Goal: Information Seeking & Learning: Learn about a topic

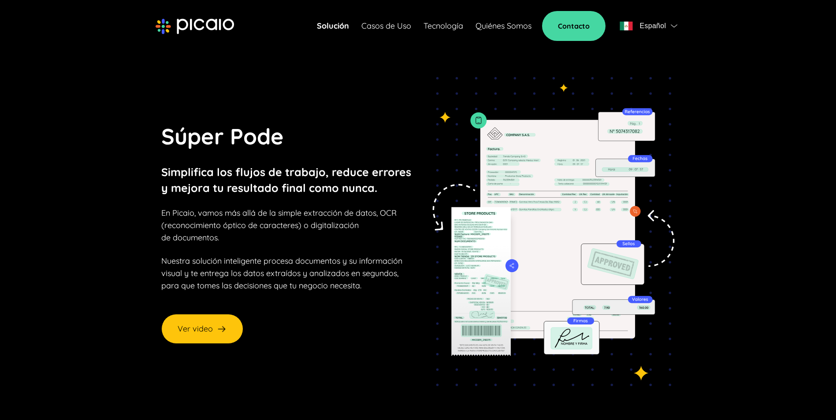
click at [454, 23] on link "Tecnología" at bounding box center [444, 26] width 40 height 12
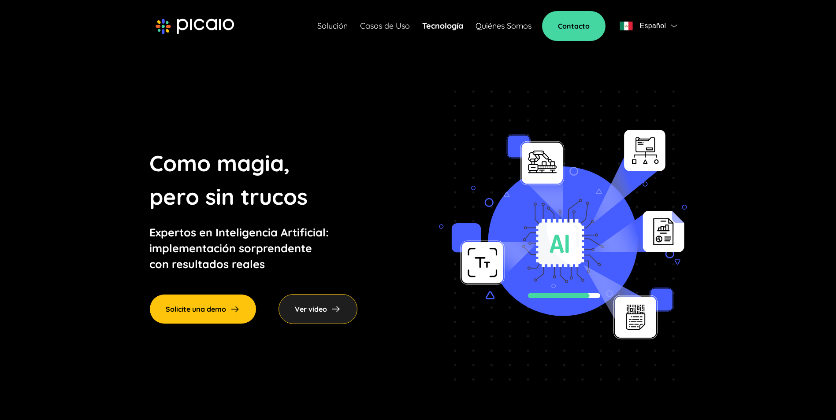
click at [385, 31] on link "Casos de Uso" at bounding box center [385, 26] width 50 height 12
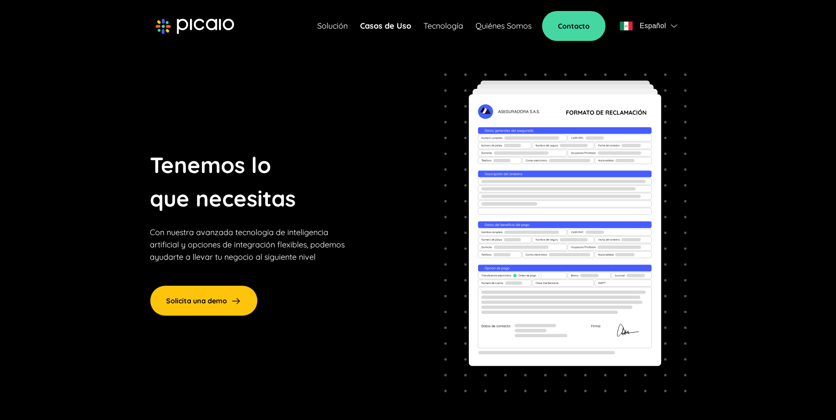
scroll to position [35, 0]
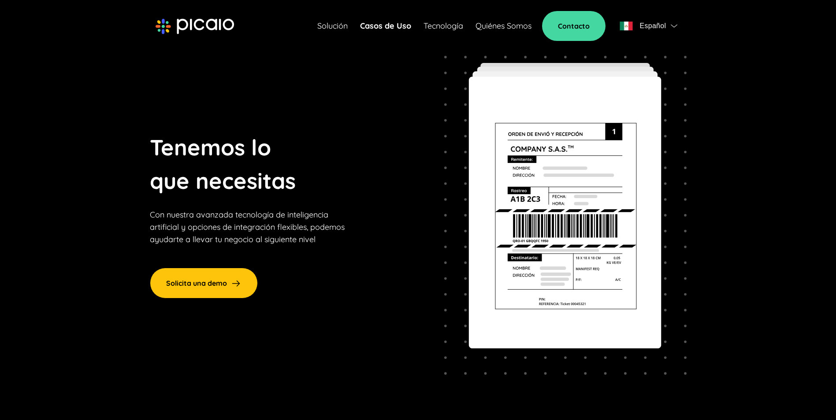
click at [329, 19] on div "Solución Casos de Uso Tecnología Quiénes Somos Contacto Español" at bounding box center [498, 26] width 363 height 30
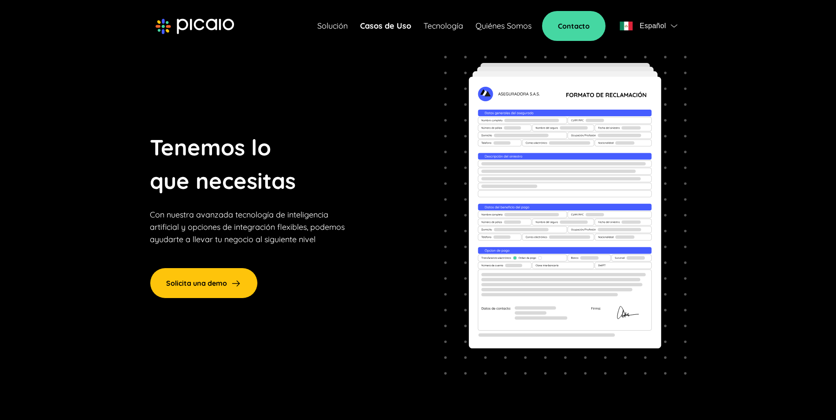
click at [332, 23] on link "Solución" at bounding box center [332, 26] width 30 height 12
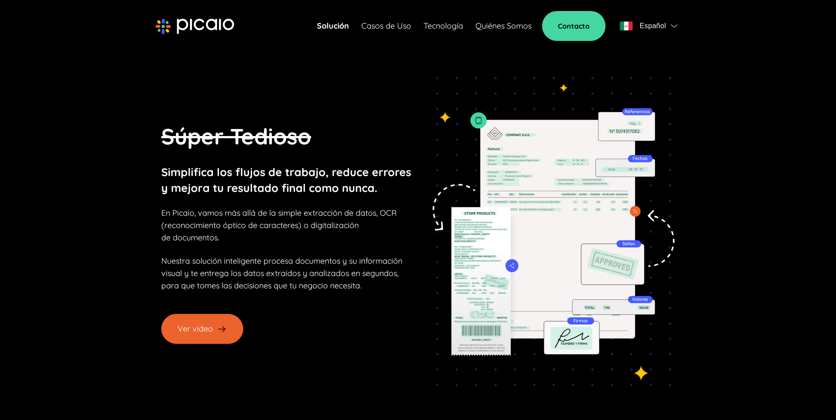
click at [211, 342] on button "Ver video" at bounding box center [202, 329] width 82 height 30
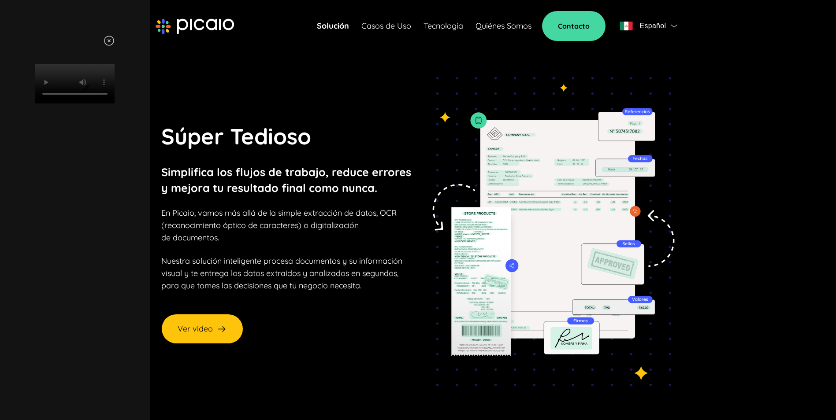
click at [115, 39] on img at bounding box center [109, 40] width 11 height 11
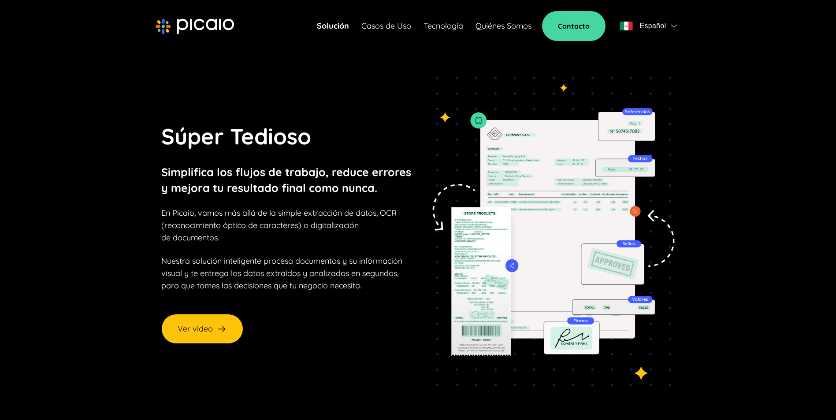
click at [399, 25] on link "Casos de Uso" at bounding box center [386, 26] width 50 height 12
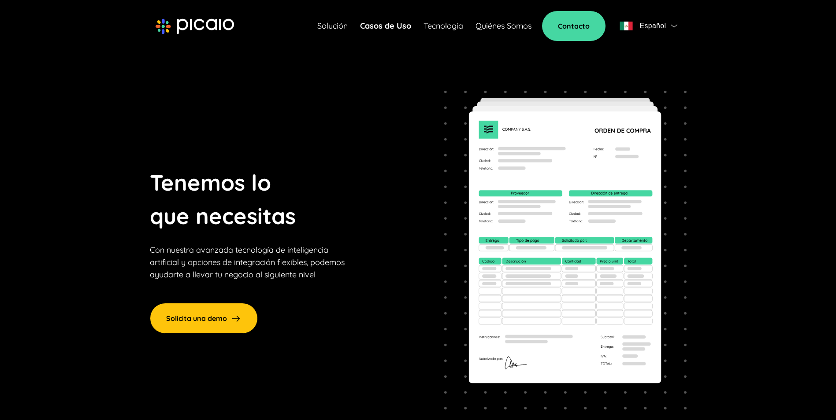
click at [338, 172] on div "Tenemos lo que necesitas Con nuestra avanzada tecnología de inteligencia artifi…" at bounding box center [248, 223] width 197 height 115
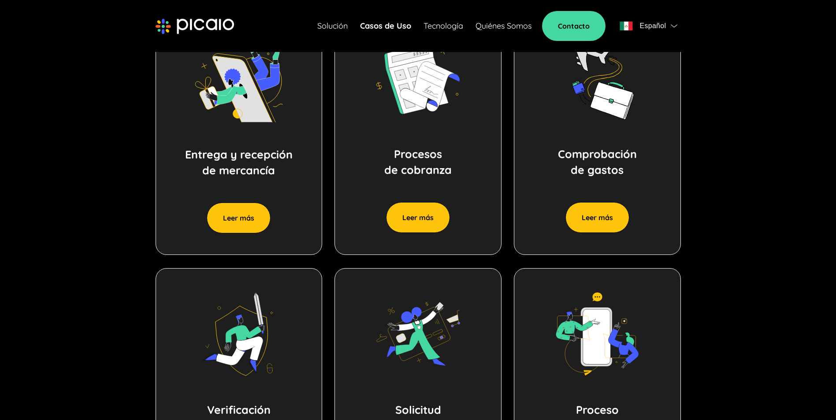
scroll to position [424, 0]
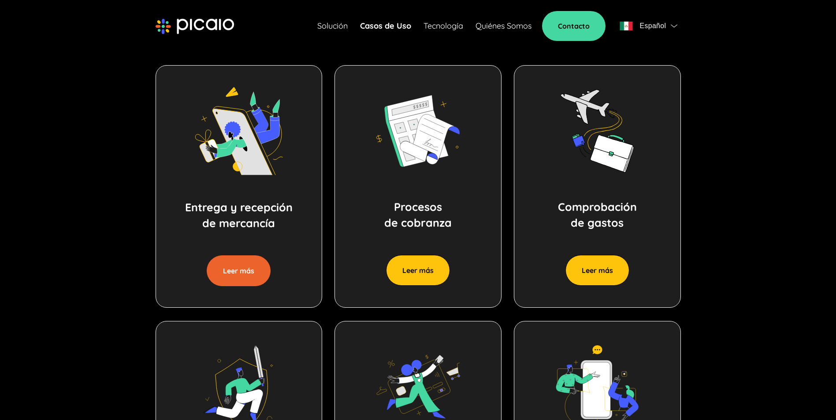
click at [256, 268] on button "Leer más" at bounding box center [239, 271] width 64 height 31
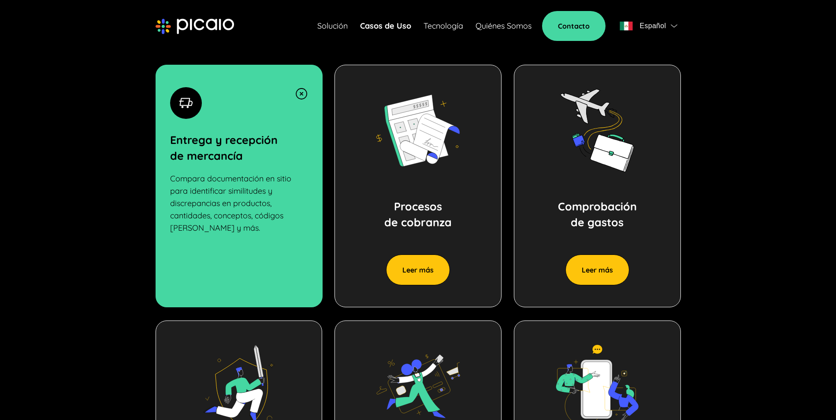
click at [387, 282] on div "Procesos de cobranza Leer más" at bounding box center [417, 186] width 167 height 243
click at [410, 277] on button "Leer más" at bounding box center [418, 270] width 64 height 31
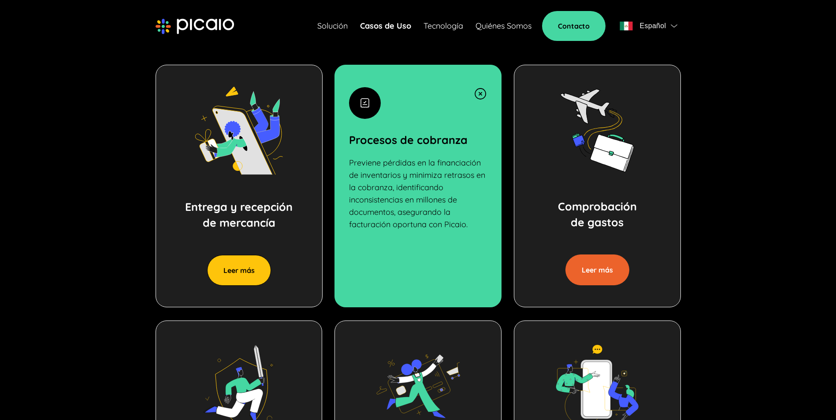
click at [583, 273] on button "Leer más" at bounding box center [597, 270] width 64 height 31
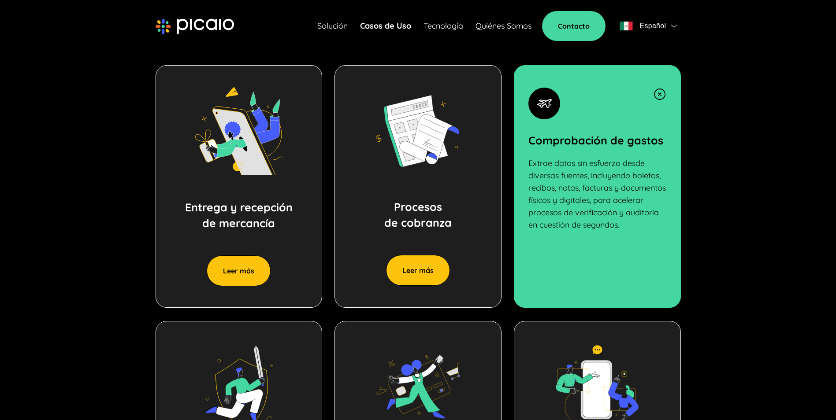
click at [721, 257] on section "Entrega y recepción de [PERSON_NAME] más Entrega y recepción de mercancía Compa…" at bounding box center [418, 314] width 635 height 569
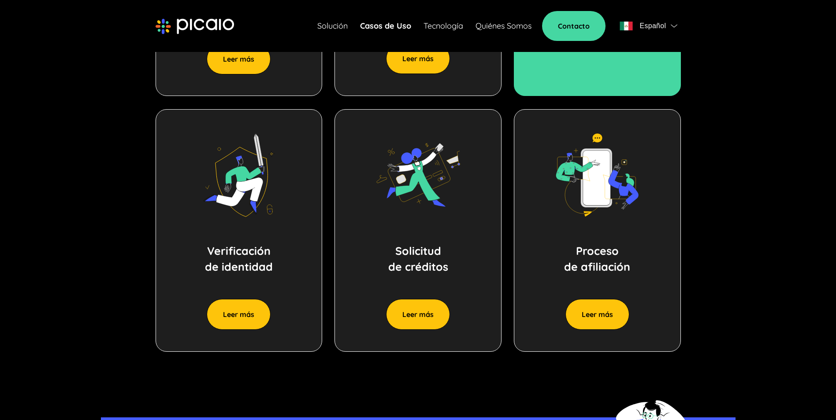
scroll to position [654, 0]
